Goal: Task Accomplishment & Management: Manage account settings

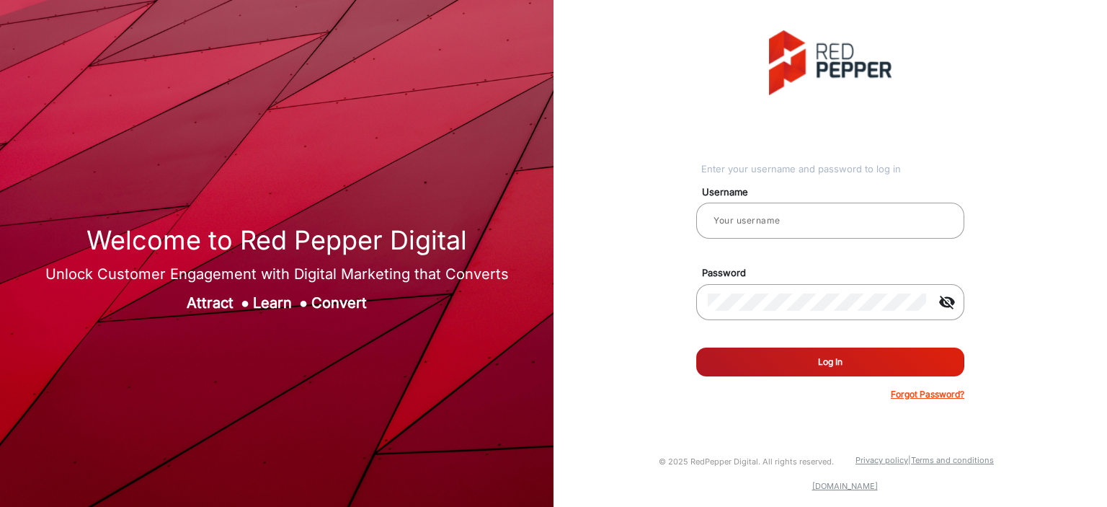
type input "[PERSON_NAME]"
click at [868, 368] on button "Log In" at bounding box center [830, 361] width 268 height 29
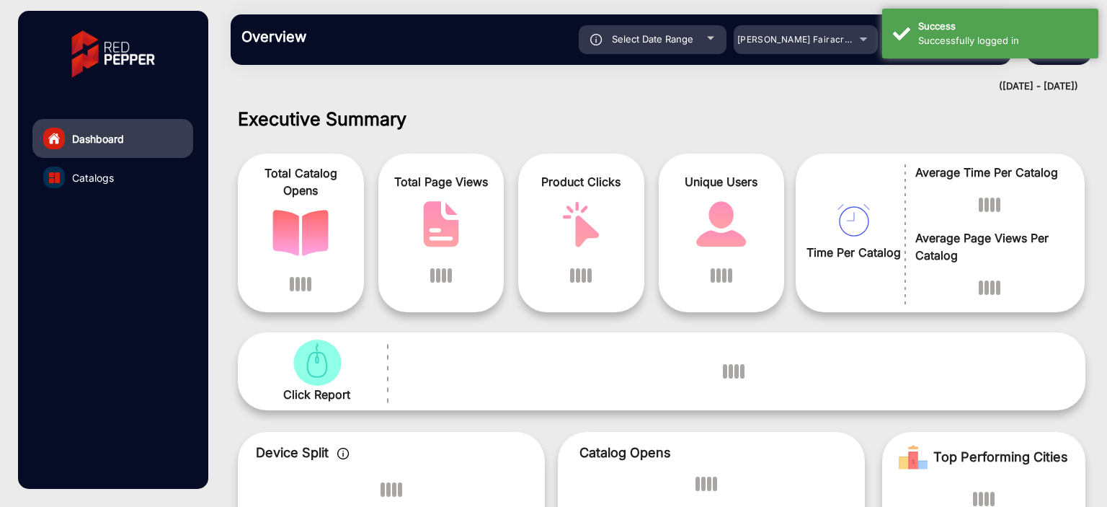
scroll to position [11, 0]
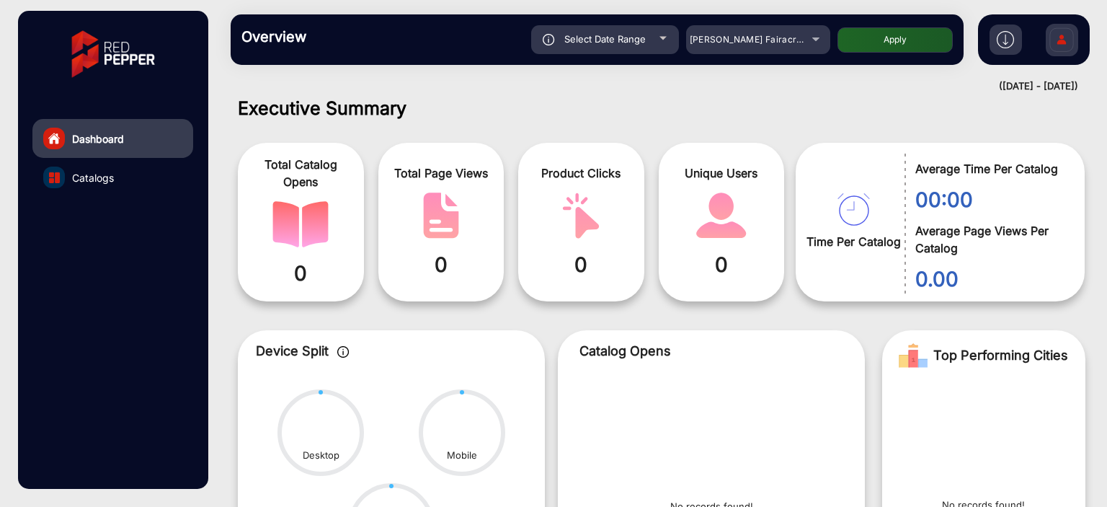
click at [1053, 42] on img at bounding box center [1061, 42] width 30 height 50
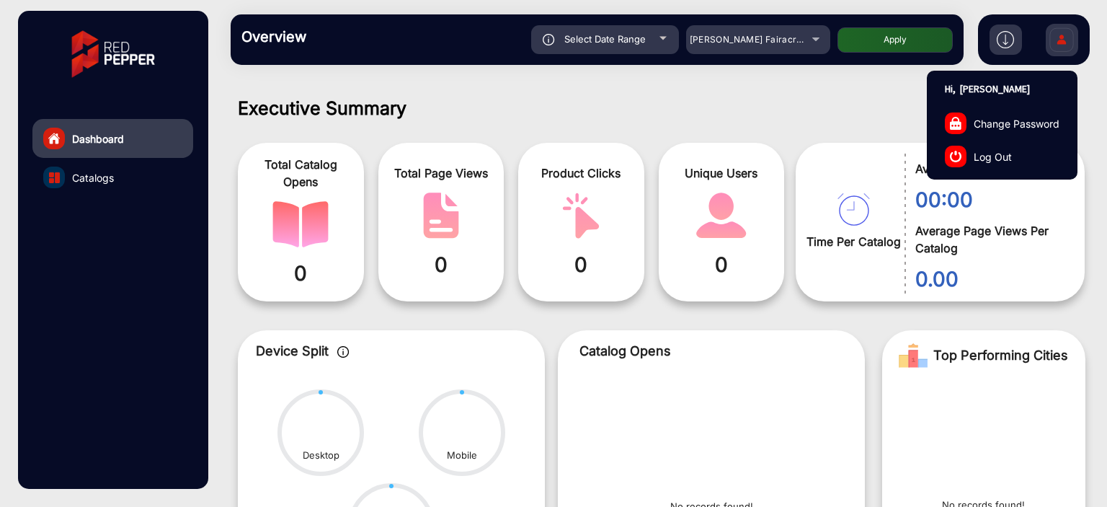
click at [1031, 154] on link "Log Out" at bounding box center [1002, 156] width 149 height 33
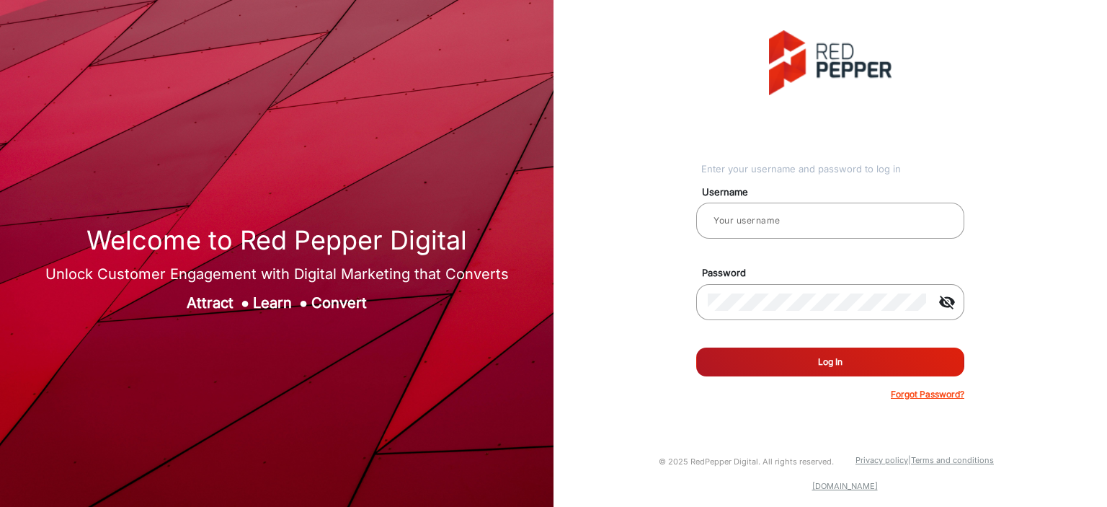
type input "[PERSON_NAME]"
